Goal: Navigation & Orientation: Find specific page/section

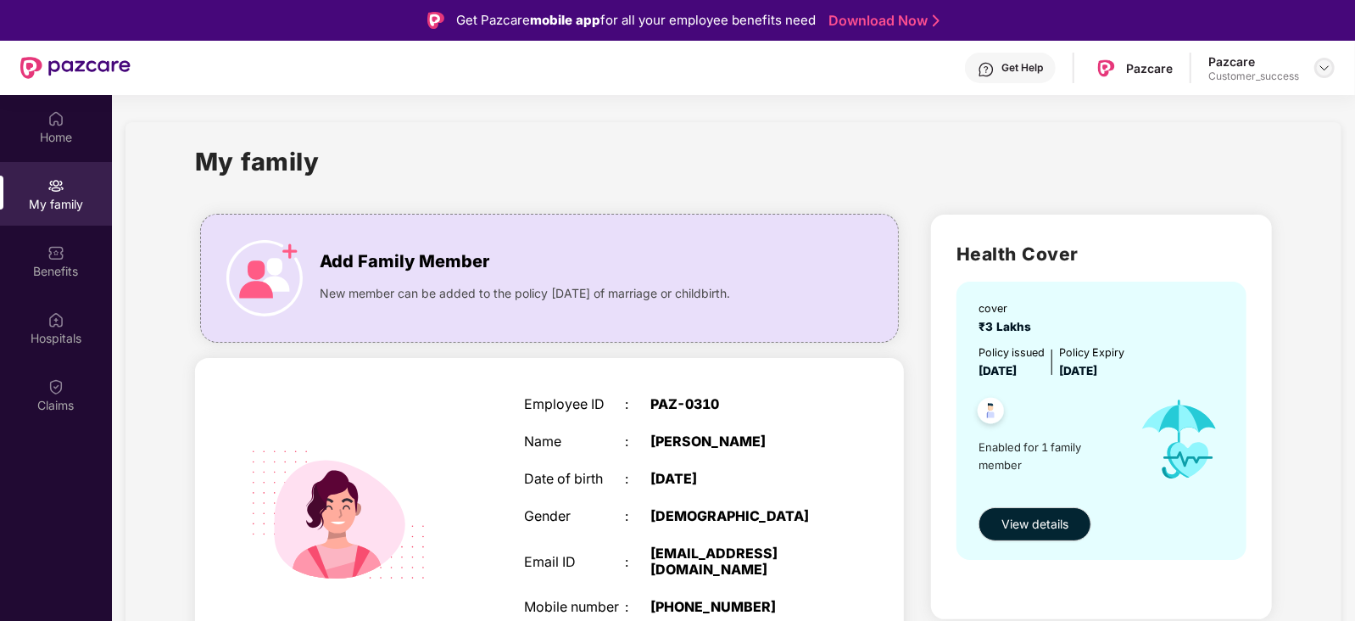
scroll to position [153, 0]
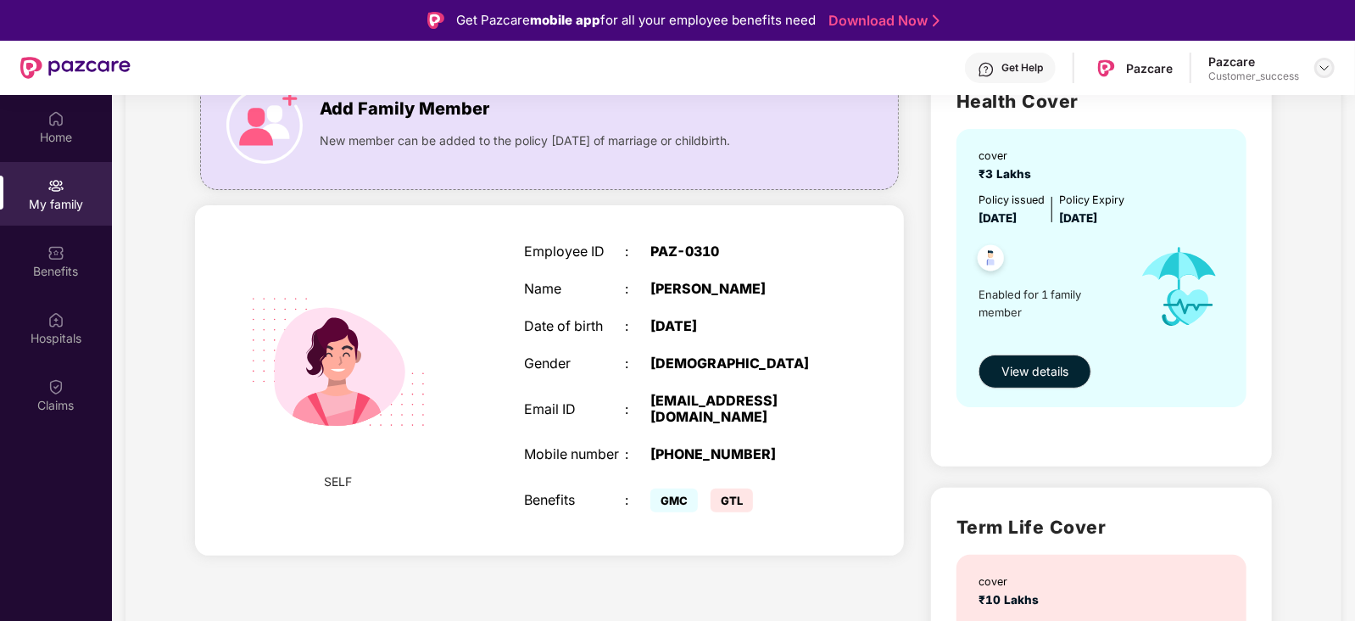
click at [1323, 64] on img at bounding box center [1325, 68] width 14 height 14
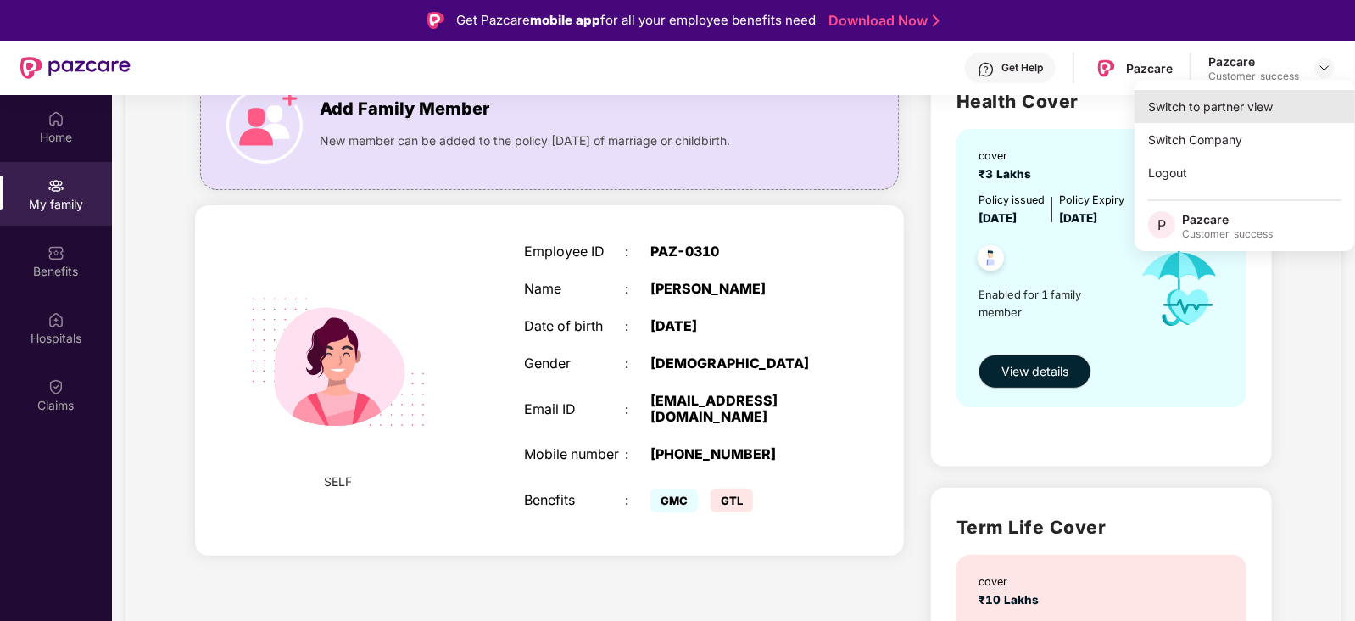
click at [1237, 109] on div "Switch to partner view" at bounding box center [1245, 106] width 221 height 33
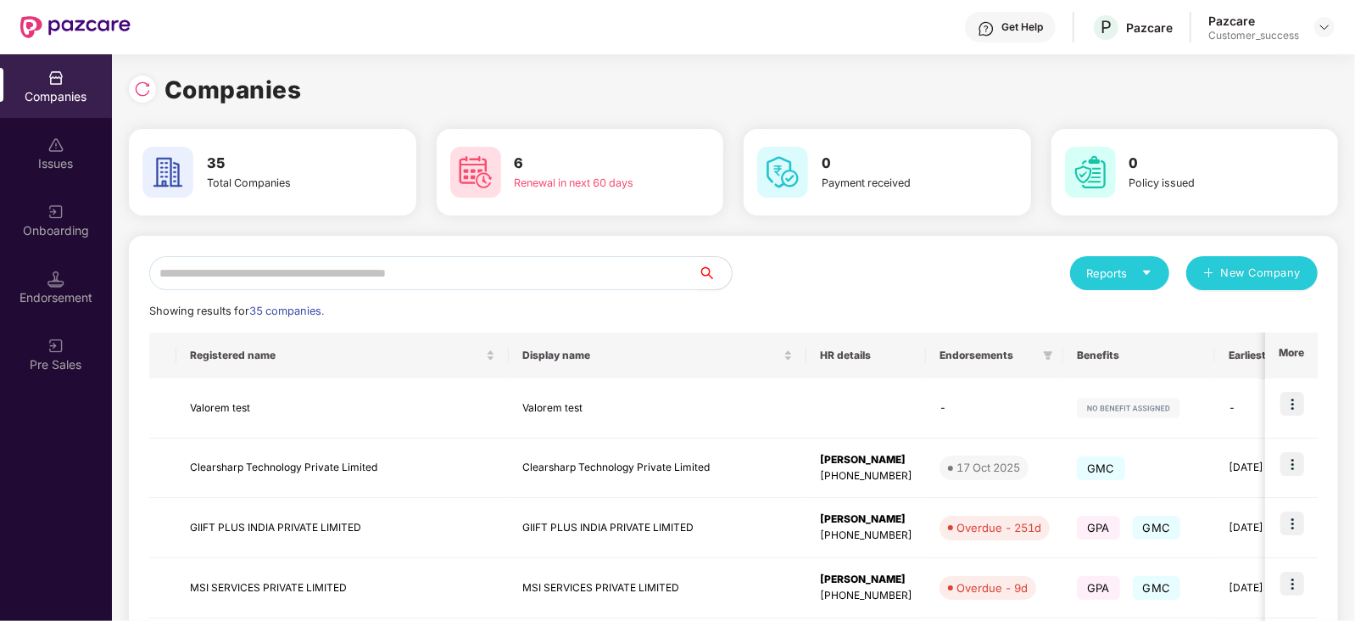
click at [297, 278] on input "text" at bounding box center [423, 273] width 549 height 34
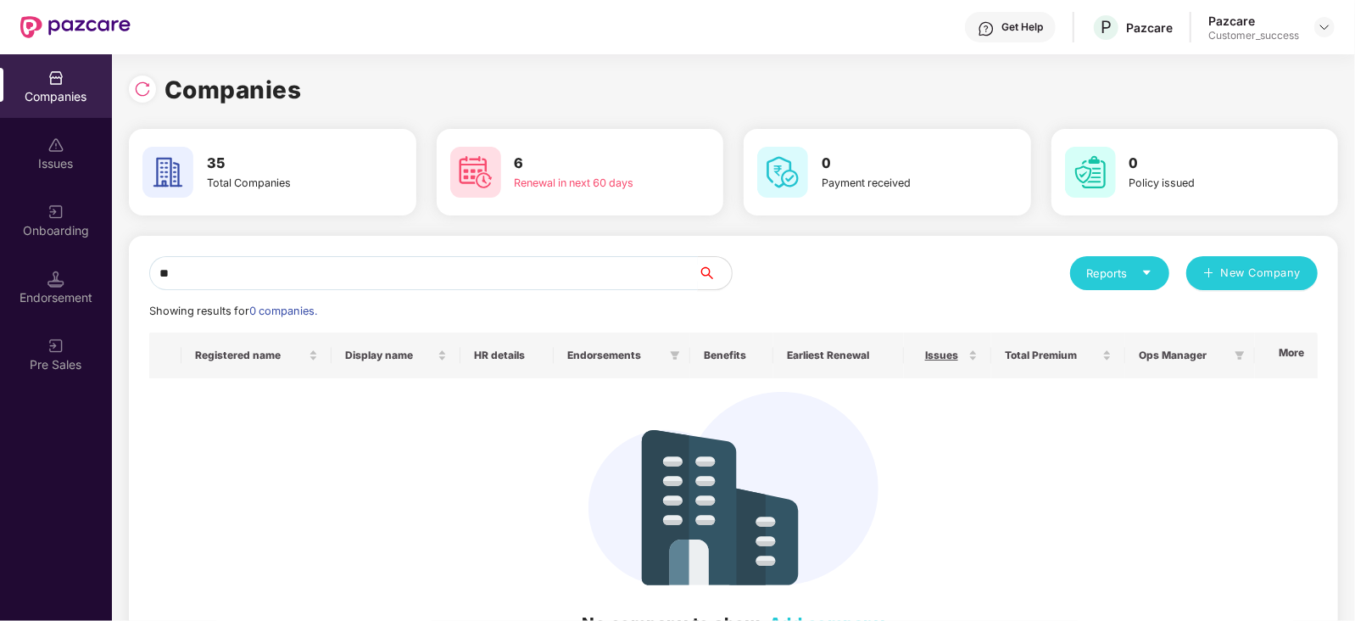
type input "*"
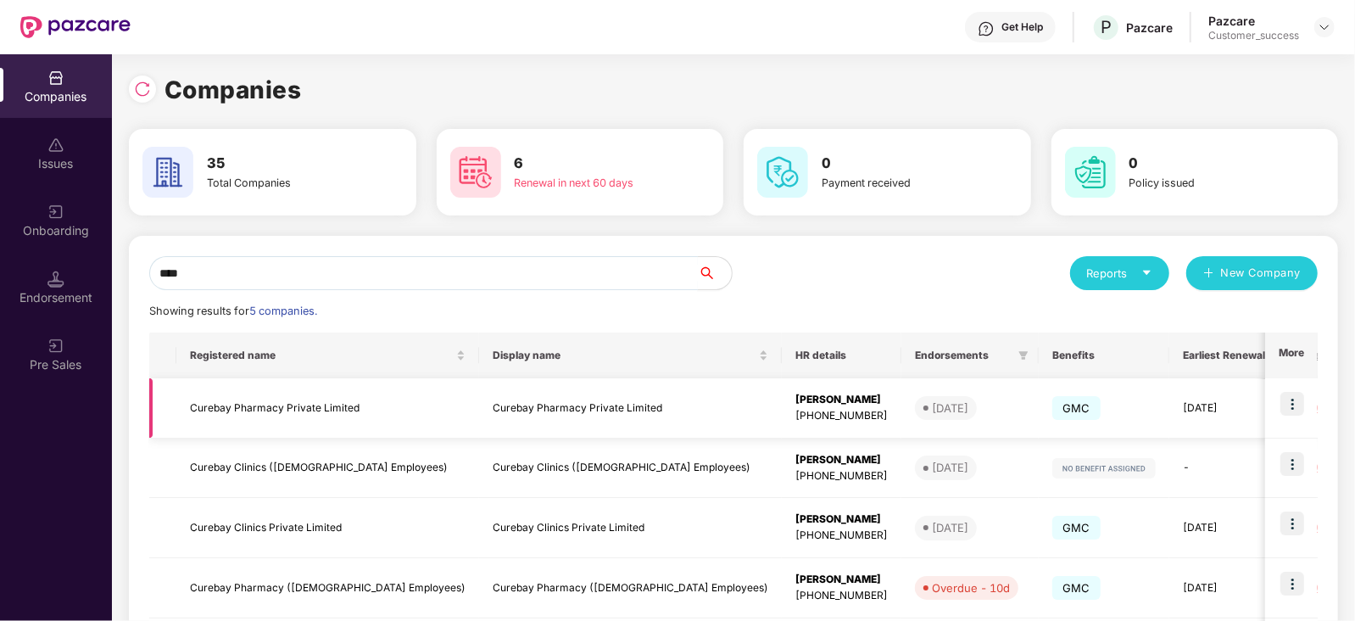
type input "****"
click at [1285, 396] on img at bounding box center [1293, 404] width 24 height 24
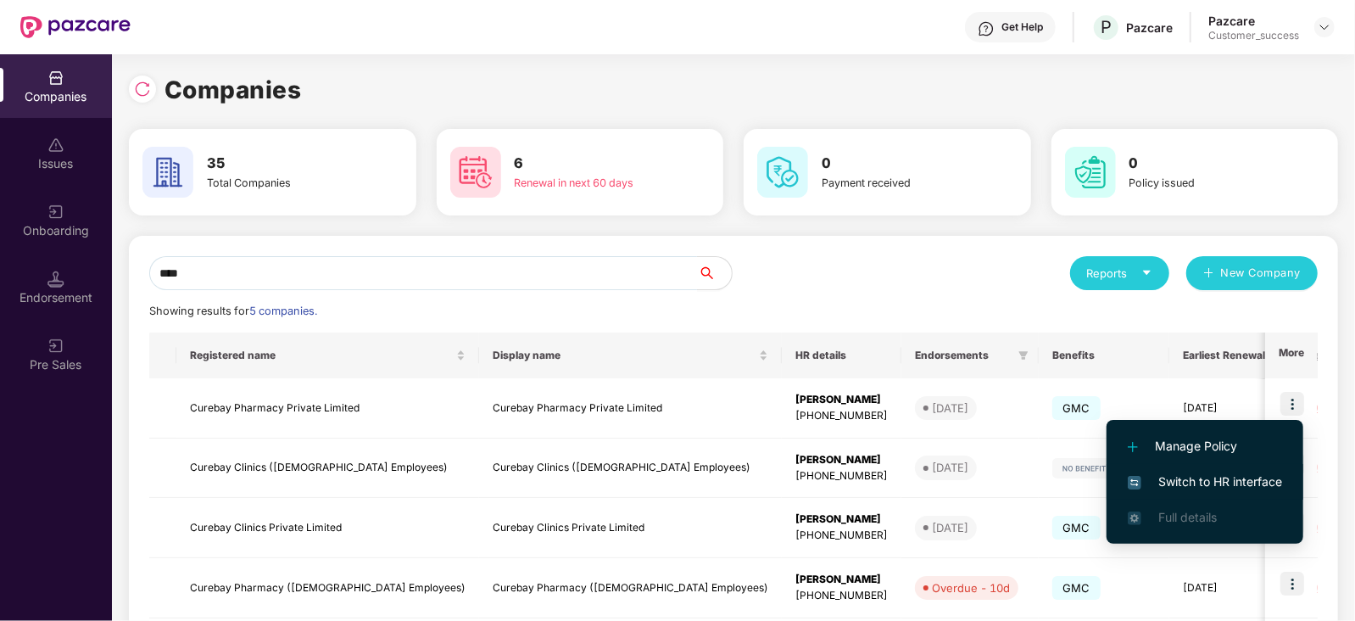
click at [1229, 468] on li "Switch to HR interface" at bounding box center [1205, 482] width 197 height 36
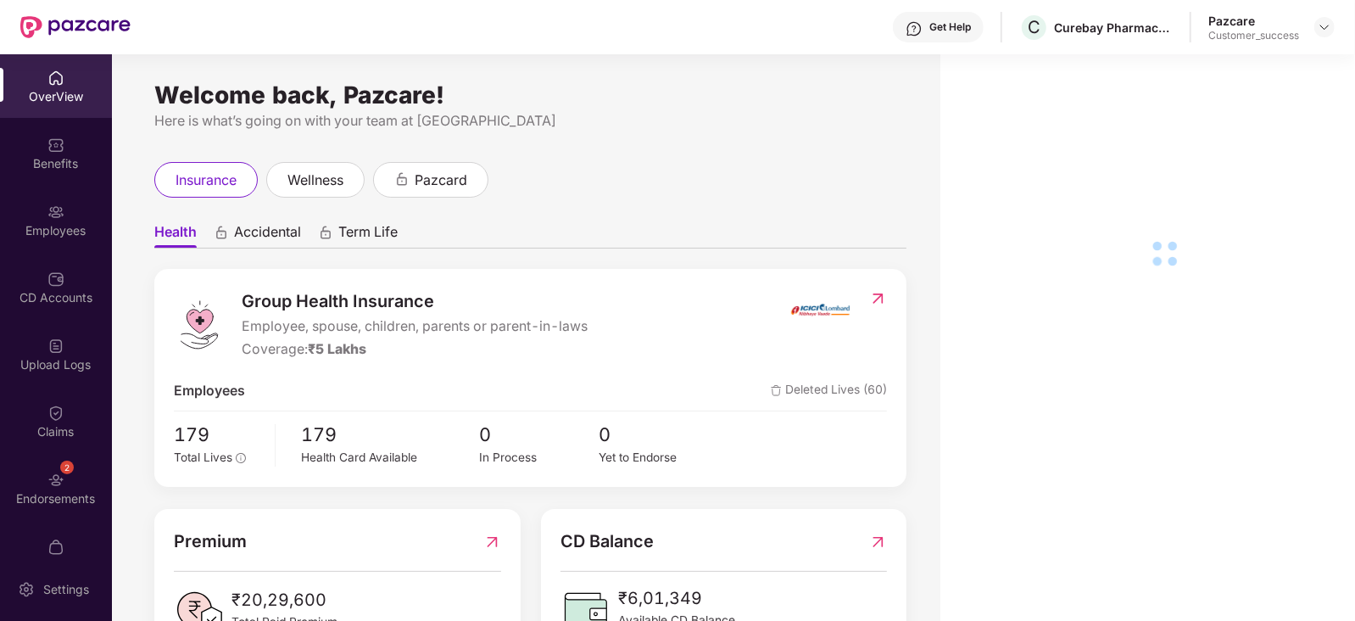
click at [49, 225] on div "Employees" at bounding box center [56, 230] width 112 height 17
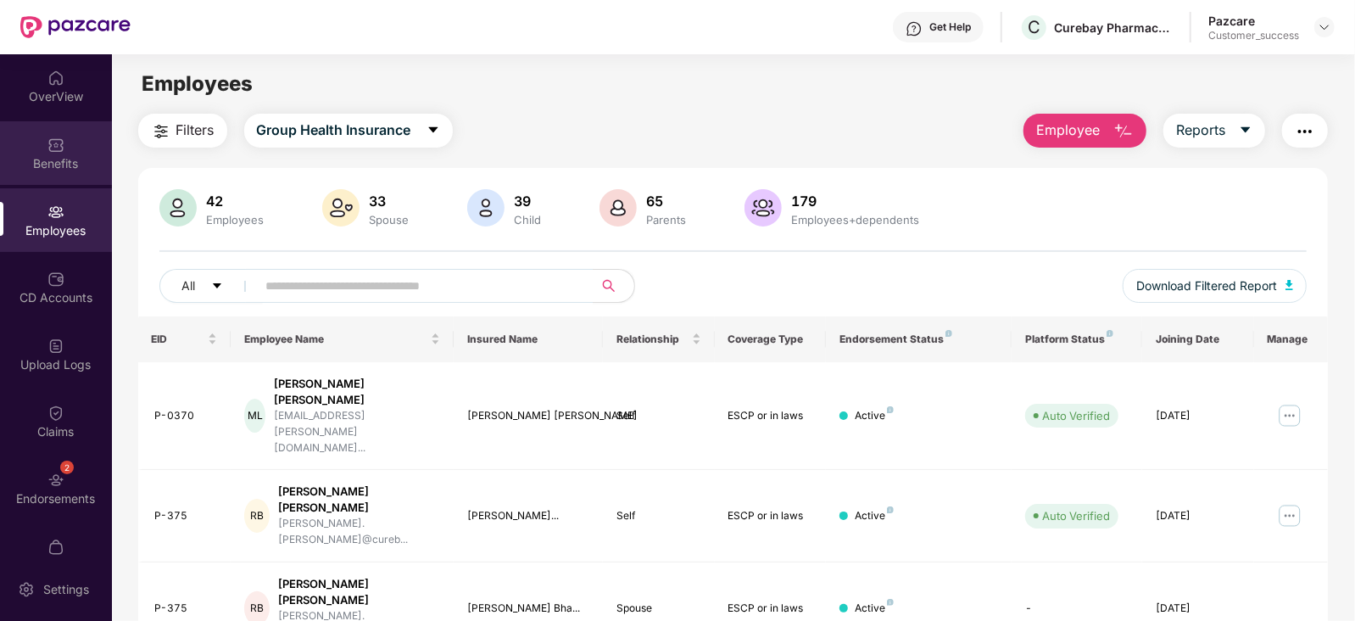
click at [62, 144] on div "Benefits" at bounding box center [56, 153] width 112 height 64
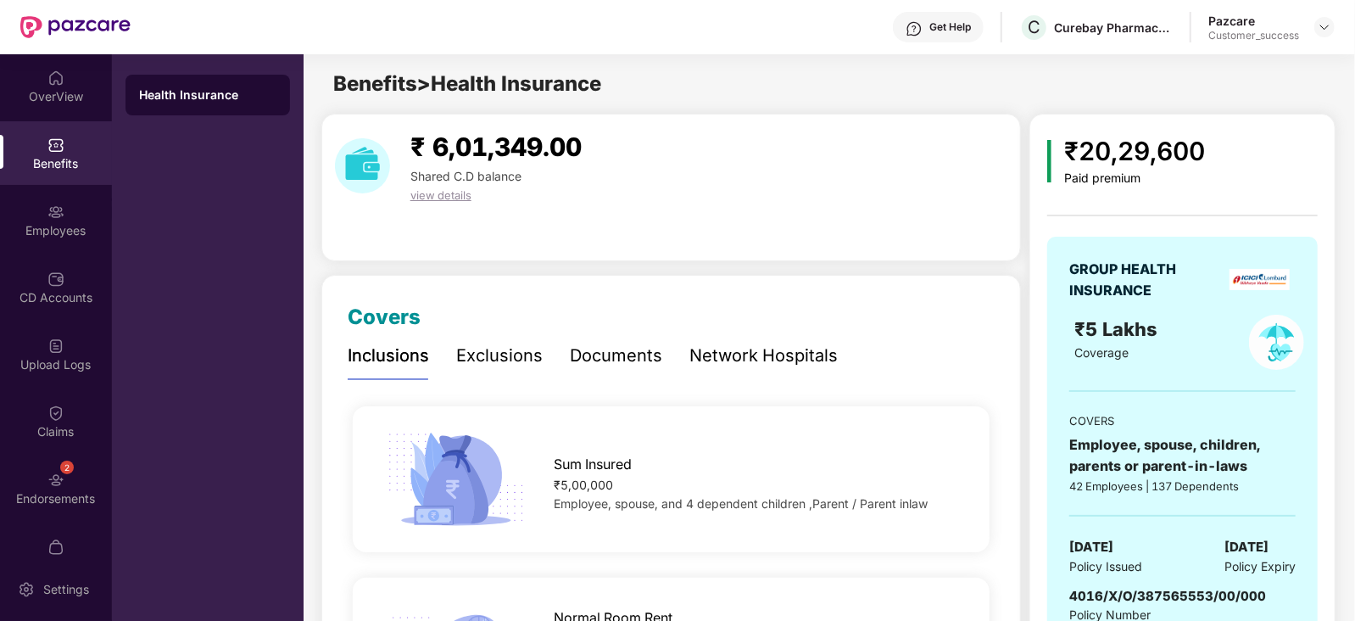
click at [631, 362] on div "Documents" at bounding box center [616, 356] width 92 height 26
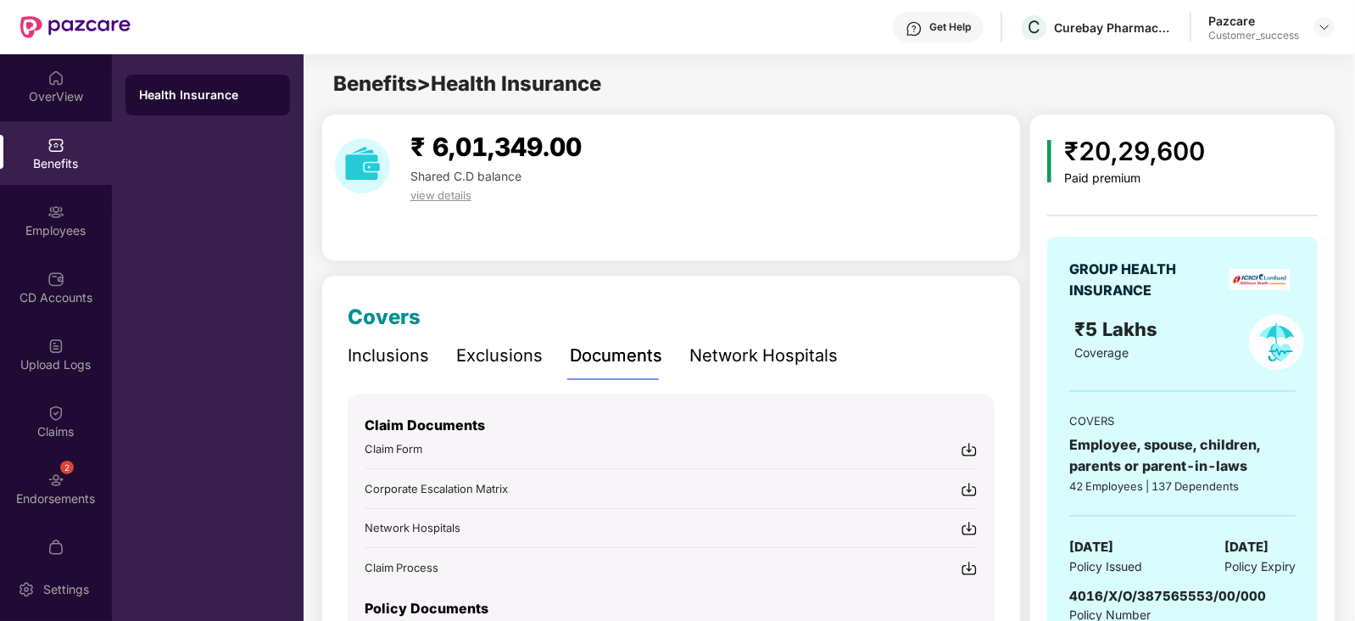
scroll to position [129, 0]
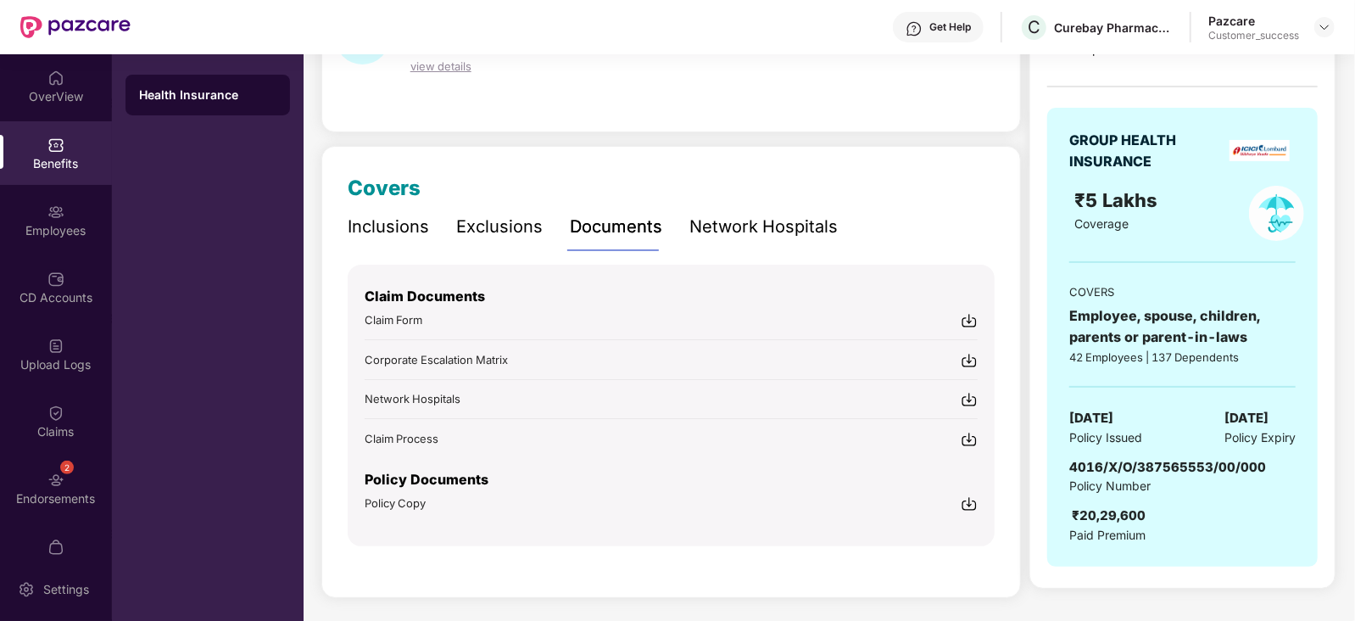
click at [411, 320] on span "Claim Form" at bounding box center [394, 320] width 58 height 14
